Goal: Find specific page/section: Find specific page/section

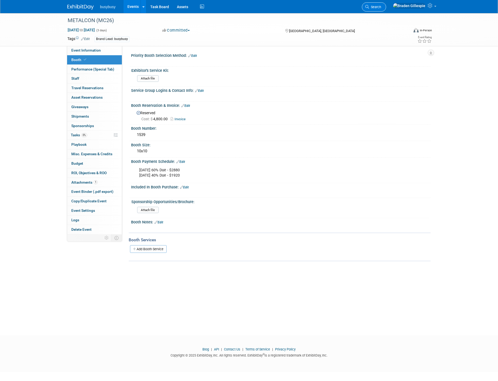
click at [381, 7] on span "Search" at bounding box center [375, 7] width 12 height 4
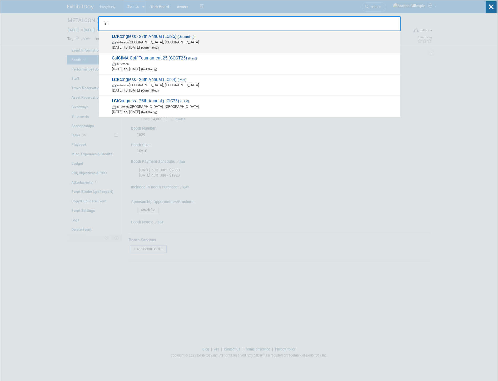
type input "lci"
click at [297, 48] on span "[DATE] to [DATE] (Committed)" at bounding box center [255, 47] width 286 height 5
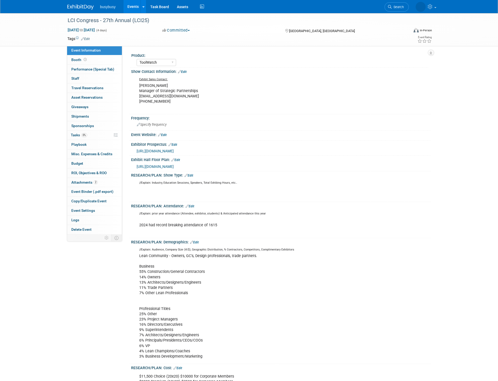
select select "ToolWatch"
click at [102, 57] on link "Booth" at bounding box center [94, 59] width 55 height 9
